Goal: Navigation & Orientation: Find specific page/section

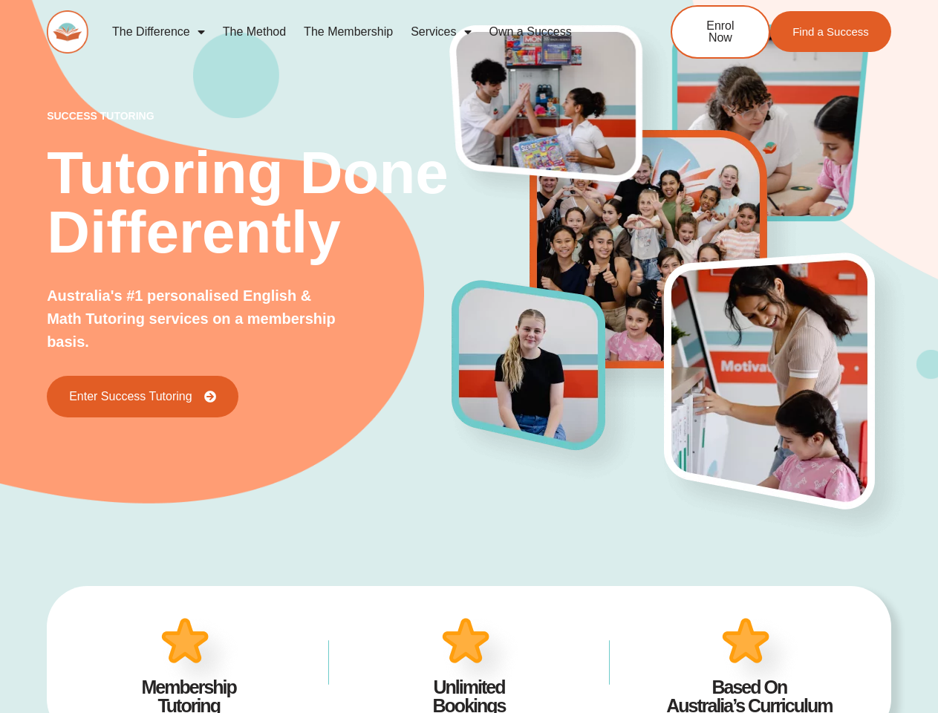
click at [469, 357] on img at bounding box center [543, 380] width 198 height 215
click at [441, 32] on link "Services" at bounding box center [441, 32] width 78 height 34
click at [469, 357] on img at bounding box center [543, 380] width 198 height 215
click at [441, 32] on link "Services" at bounding box center [441, 32] width 78 height 34
